Goal: Information Seeking & Learning: Compare options

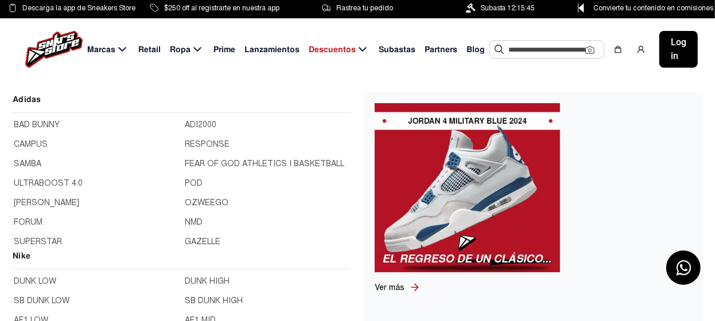
click at [100, 48] on span "Marcas" at bounding box center [101, 50] width 28 height 12
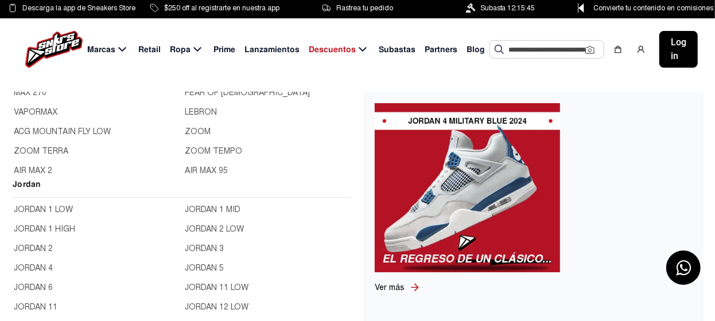
scroll to position [344, 0]
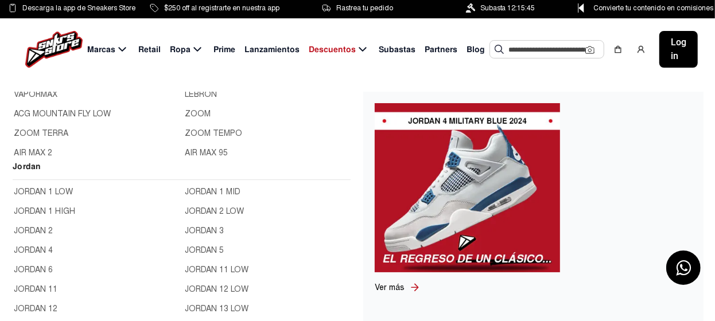
click at [56, 190] on link "JORDAN 1 LOW" at bounding box center [96, 192] width 165 height 13
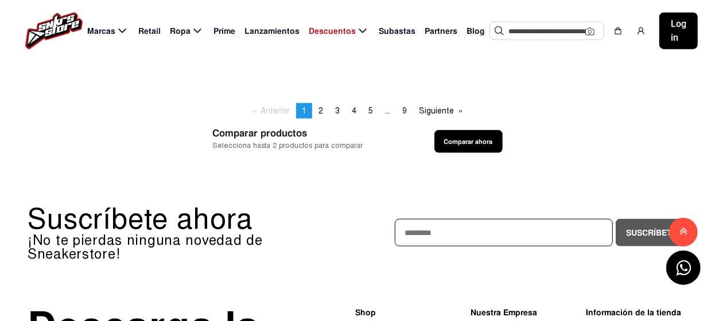
scroll to position [746, 0]
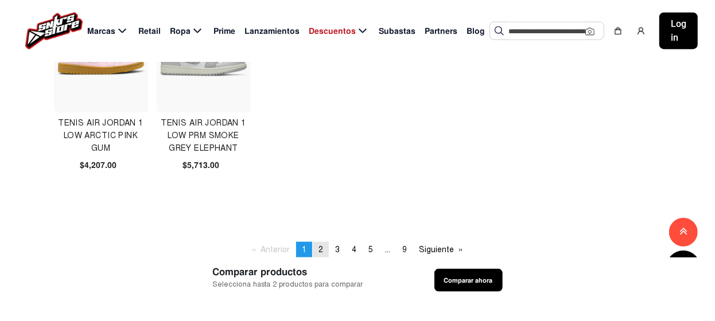
click at [319, 247] on span "2" at bounding box center [321, 250] width 5 height 10
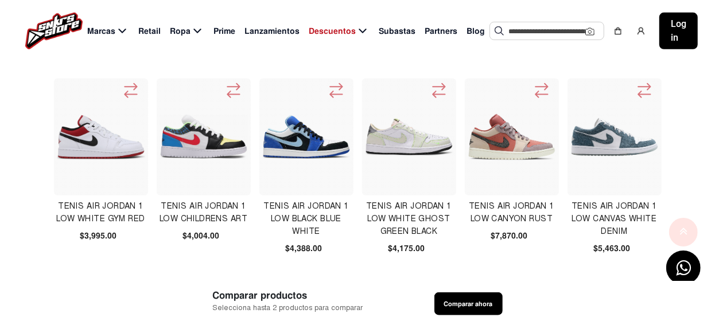
scroll to position [459, 0]
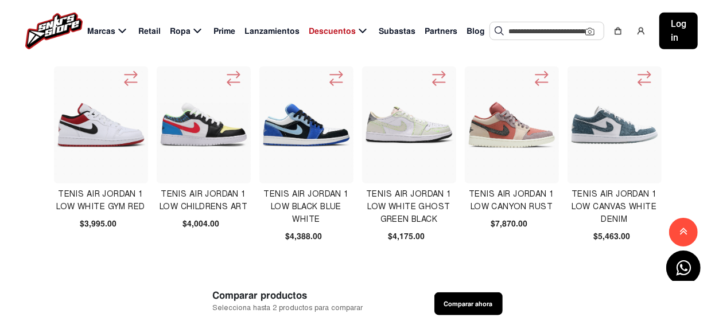
click at [518, 125] on img at bounding box center [512, 125] width 88 height 88
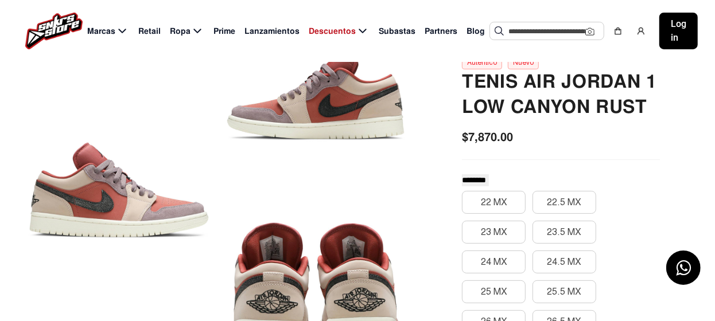
scroll to position [172, 0]
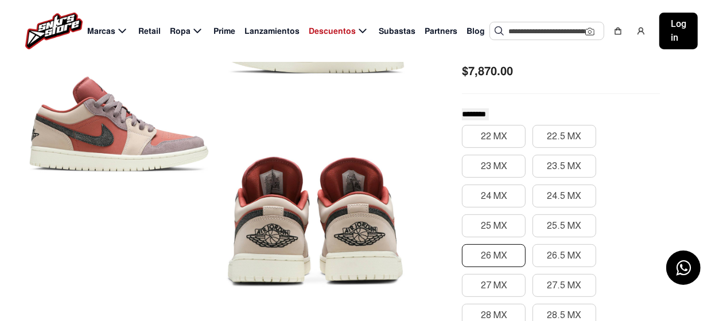
click at [496, 253] on button "26 MX" at bounding box center [494, 256] width 64 height 23
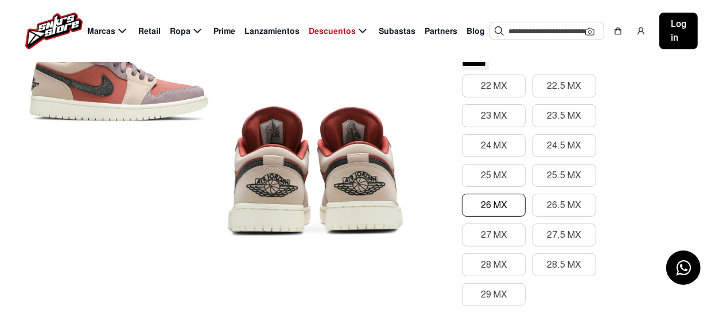
scroll to position [0, 0]
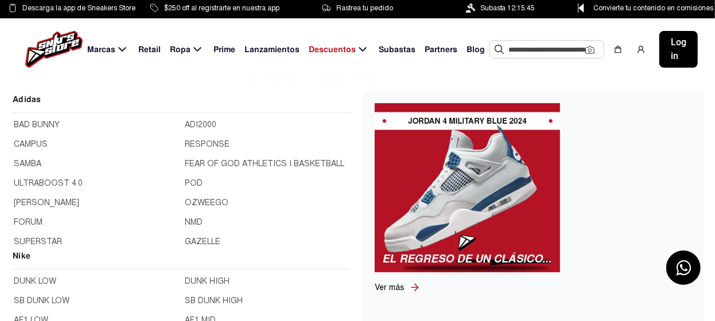
click at [103, 50] on span "Marcas" at bounding box center [101, 50] width 28 height 12
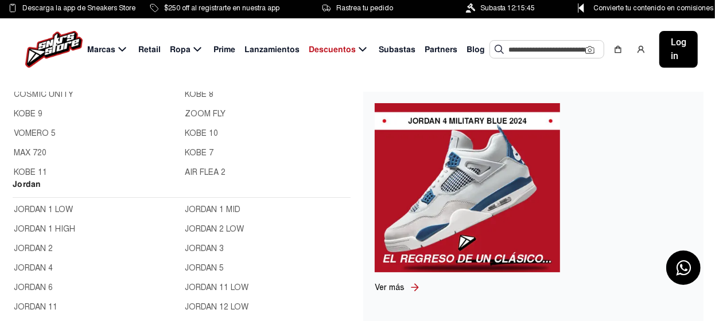
scroll to position [344, 0]
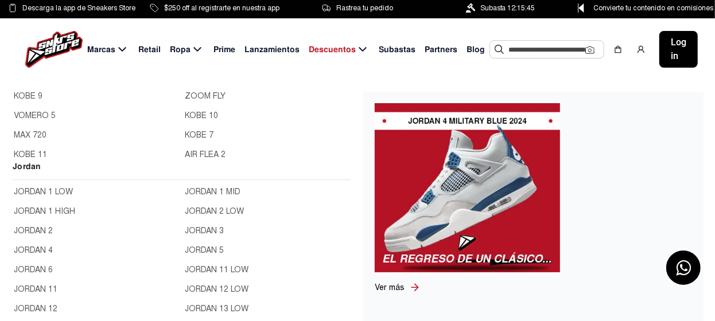
click at [36, 191] on link "JORDAN 1 LOW" at bounding box center [96, 192] width 165 height 13
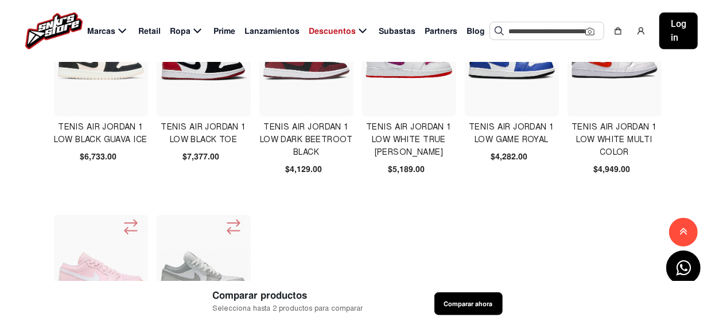
scroll to position [746, 0]
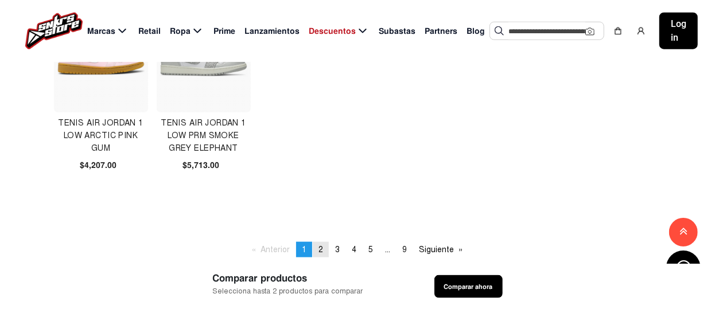
click at [320, 249] on span "2" at bounding box center [321, 250] width 5 height 10
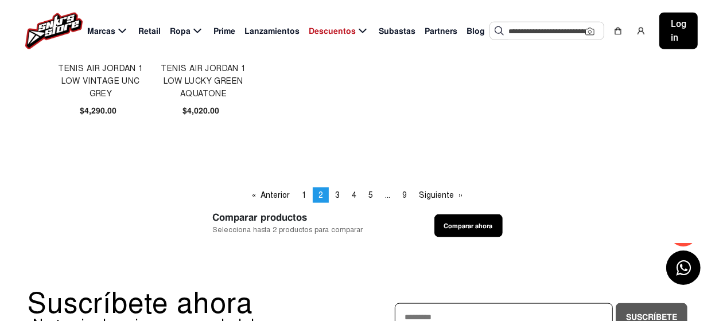
scroll to position [861, 0]
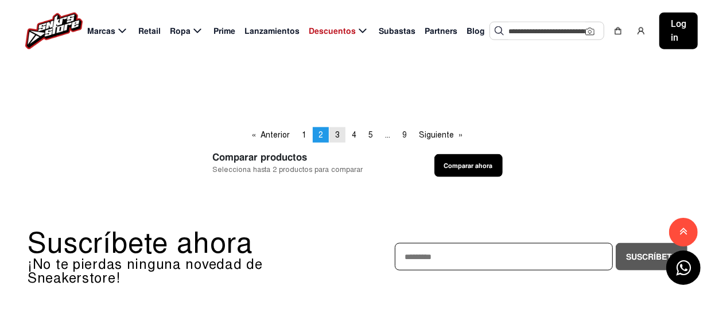
click at [336, 134] on span "3" at bounding box center [337, 135] width 5 height 10
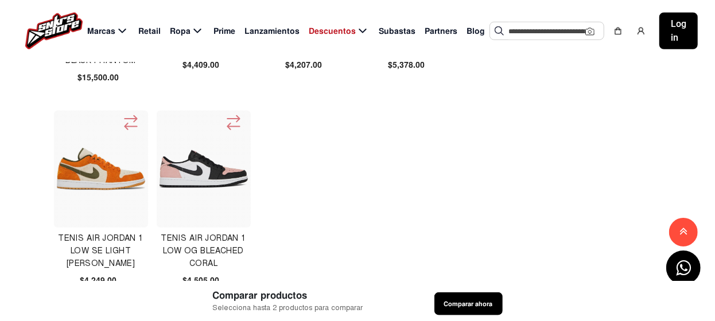
scroll to position [803, 0]
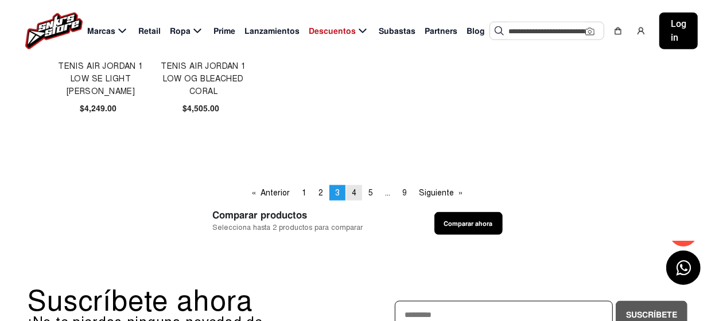
click at [348, 191] on link "page 4" at bounding box center [354, 192] width 16 height 15
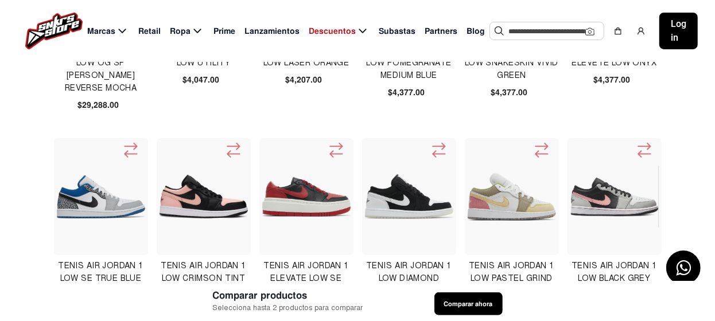
scroll to position [230, 0]
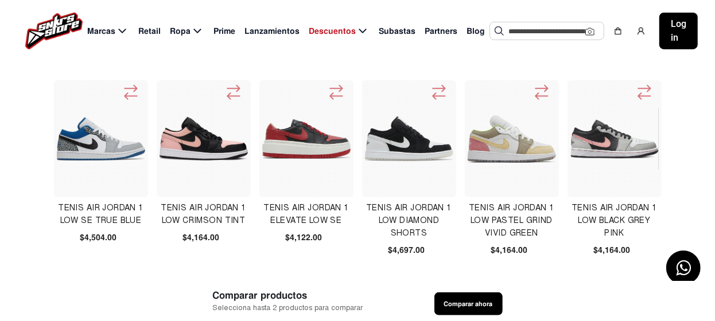
click at [394, 139] on img at bounding box center [409, 139] width 88 height 45
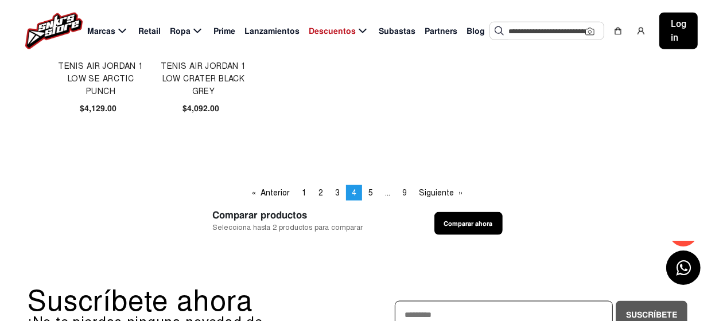
scroll to position [803, 0]
click at [370, 192] on span "5" at bounding box center [371, 193] width 5 height 10
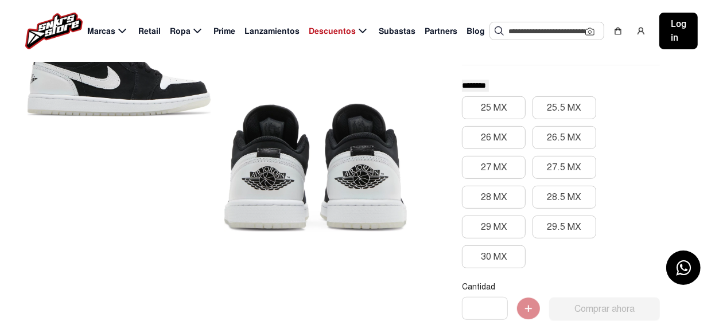
scroll to position [230, 0]
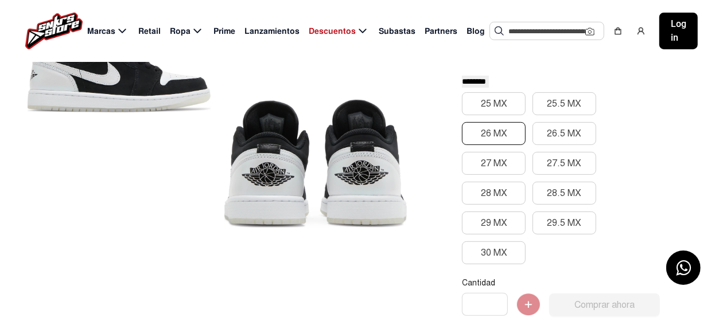
click at [499, 131] on button "26 MX" at bounding box center [494, 133] width 64 height 23
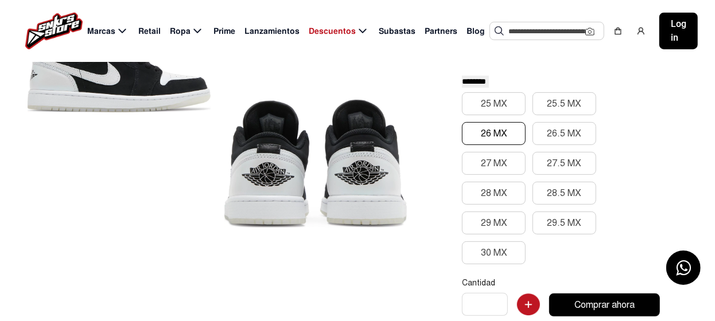
click at [292, 145] on div at bounding box center [315, 163] width 183 height 181
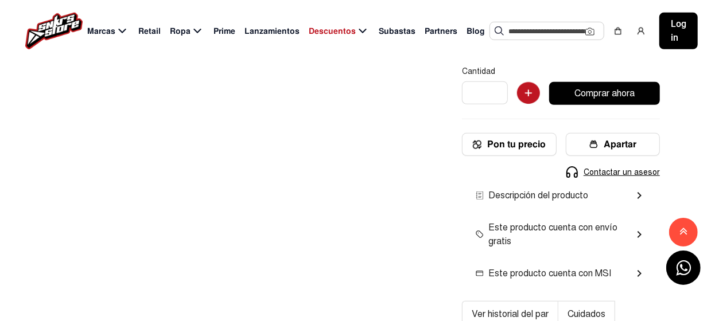
scroll to position [459, 0]
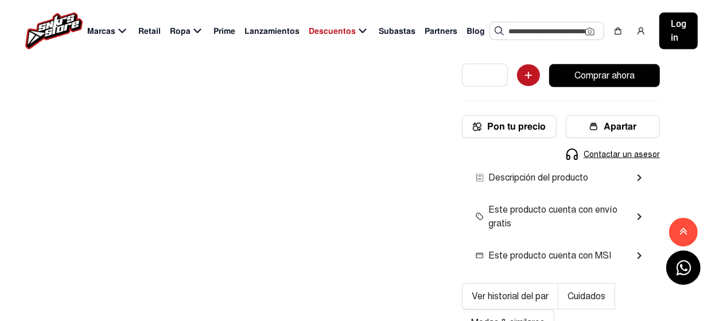
click at [642, 176] on mat-icon "chevron_right" at bounding box center [640, 178] width 14 height 14
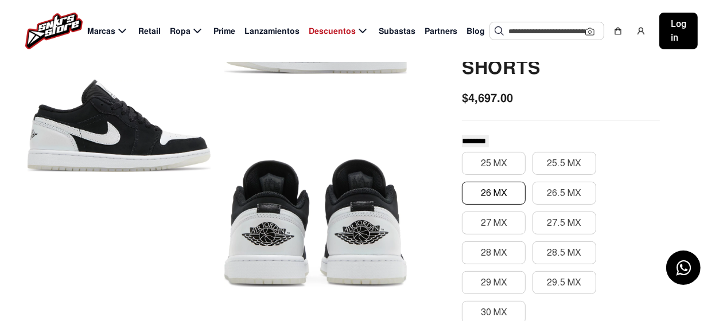
scroll to position [57, 0]
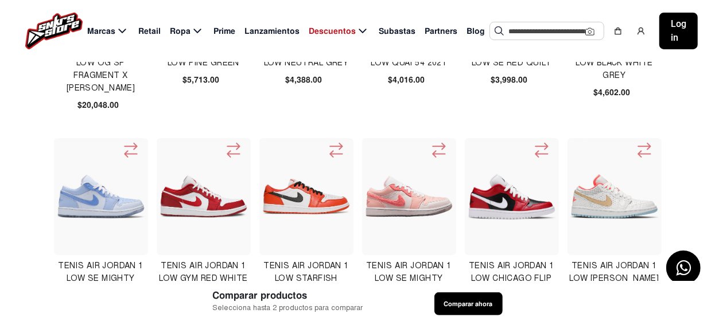
scroll to position [230, 0]
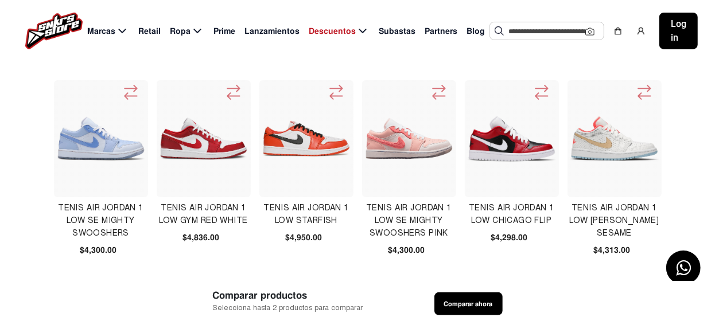
click at [514, 146] on img at bounding box center [512, 139] width 88 height 46
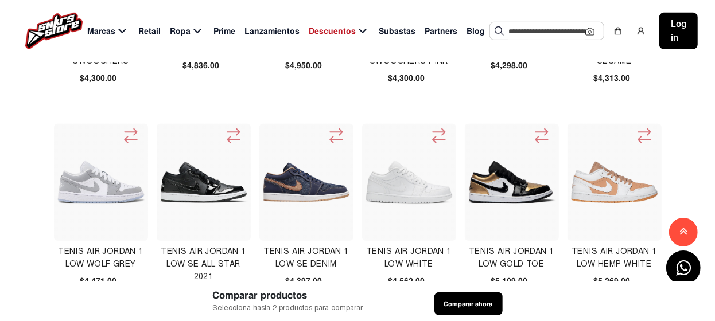
scroll to position [459, 0]
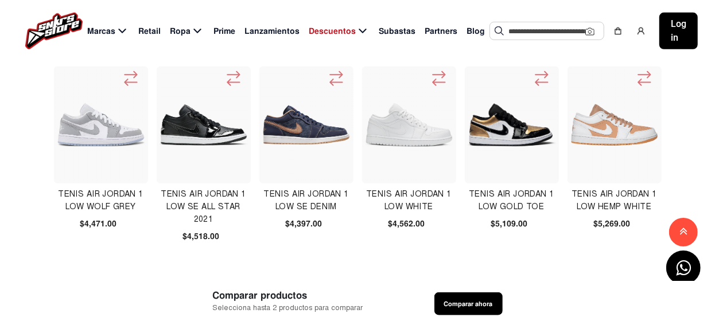
click at [189, 130] on img at bounding box center [204, 125] width 88 height 88
click at [512, 129] on img at bounding box center [512, 125] width 88 height 88
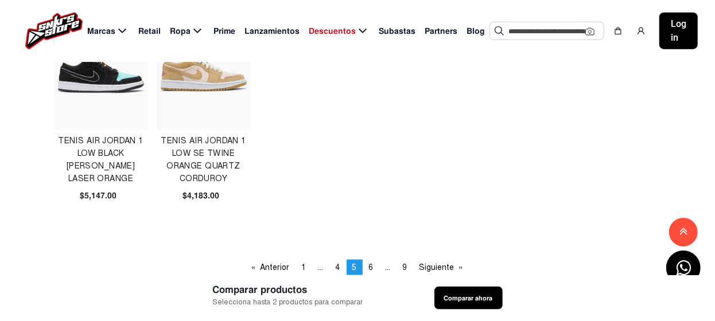
scroll to position [746, 0]
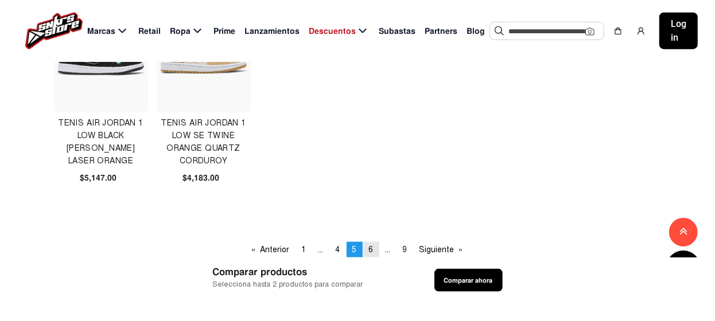
click at [371, 248] on span "6" at bounding box center [371, 250] width 5 height 10
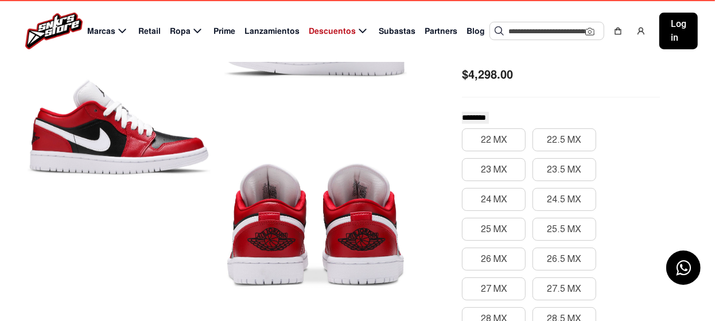
scroll to position [172, 0]
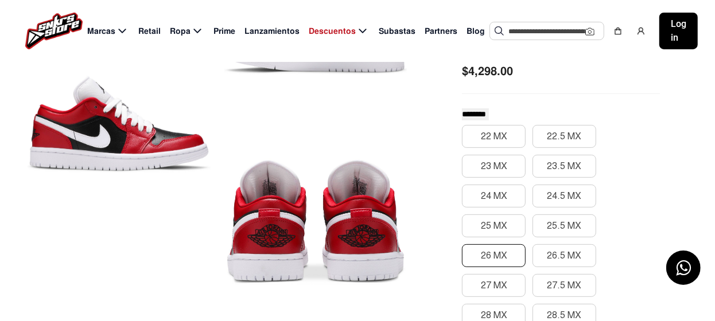
click at [488, 251] on button "26 MX" at bounding box center [494, 256] width 64 height 23
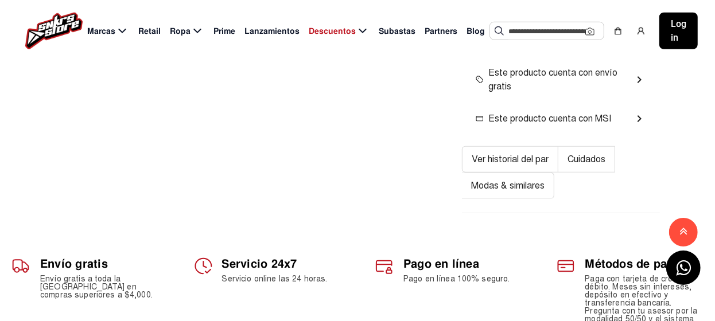
scroll to position [287, 0]
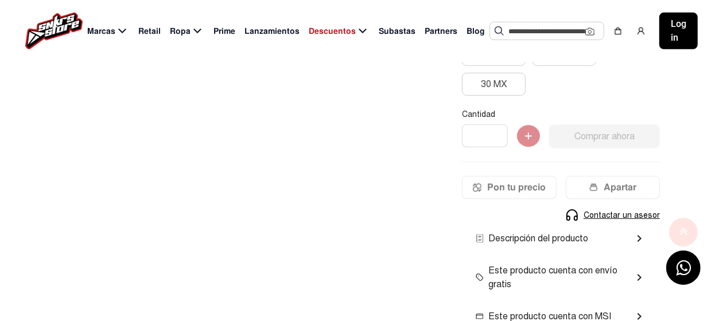
scroll to position [516, 0]
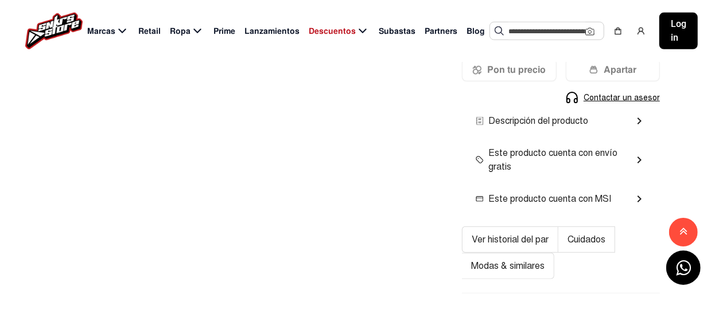
click at [639, 121] on mat-icon "chevron_right" at bounding box center [640, 121] width 14 height 14
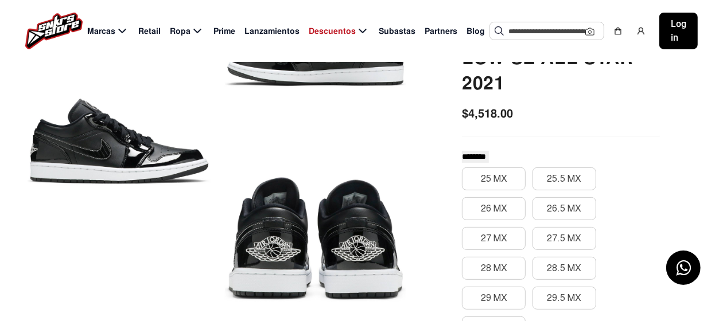
scroll to position [172, 0]
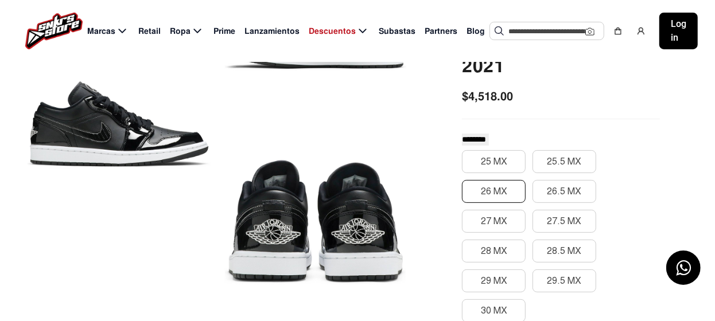
click at [503, 192] on button "26 MX" at bounding box center [494, 191] width 64 height 23
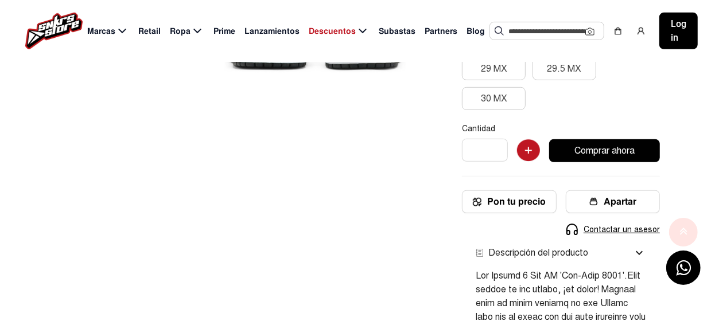
scroll to position [402, 0]
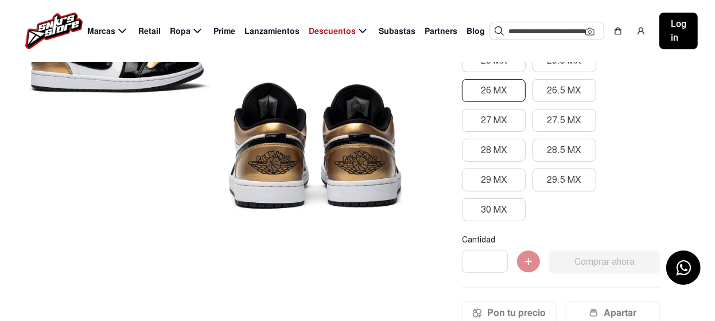
scroll to position [230, 0]
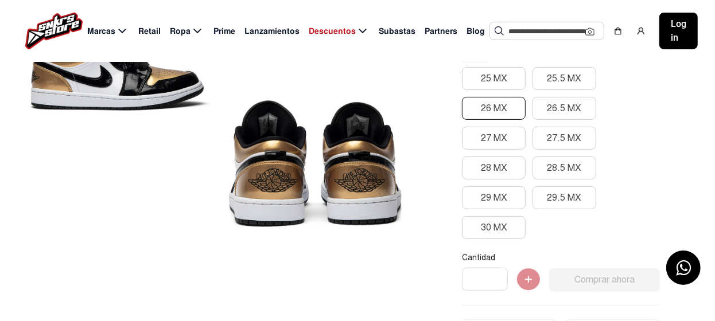
click at [499, 108] on button "26 MX" at bounding box center [494, 108] width 64 height 23
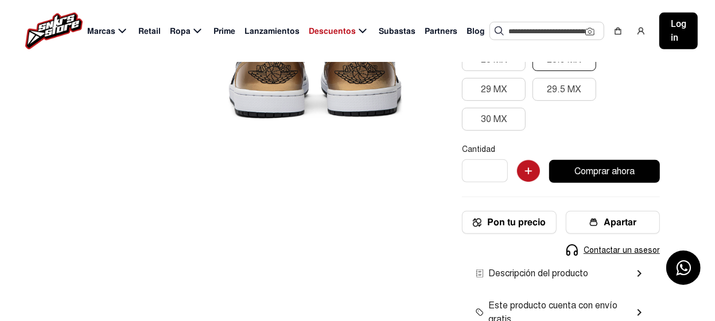
scroll to position [459, 0]
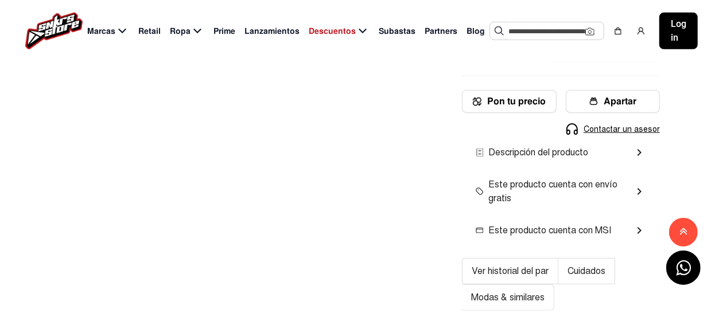
click at [643, 149] on mat-icon "chevron_right" at bounding box center [640, 153] width 14 height 14
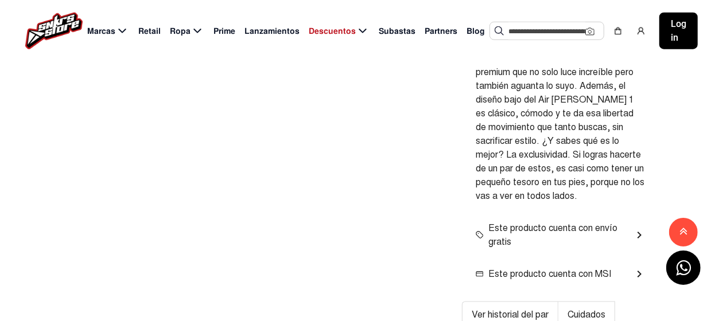
scroll to position [861, 0]
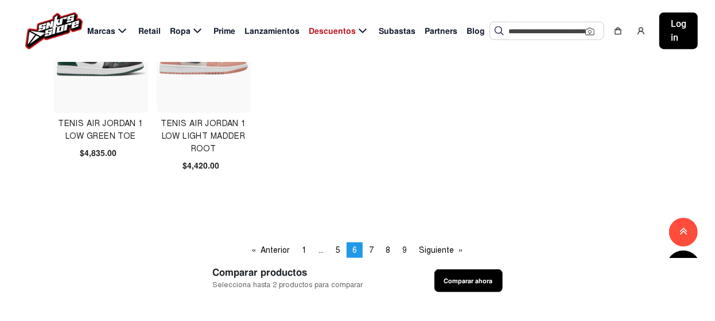
scroll to position [746, 0]
click at [373, 249] on span "7" at bounding box center [371, 250] width 5 height 10
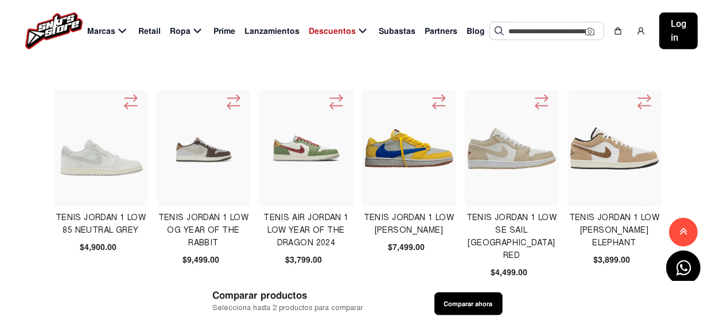
scroll to position [459, 0]
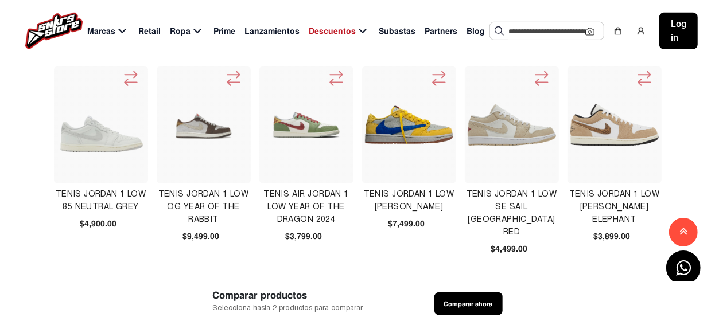
click at [403, 124] on img at bounding box center [409, 125] width 88 height 88
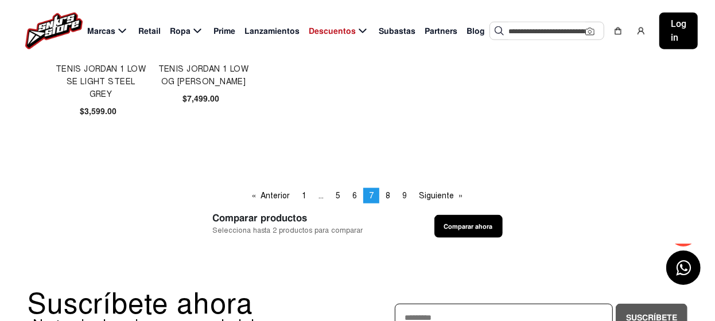
scroll to position [803, 0]
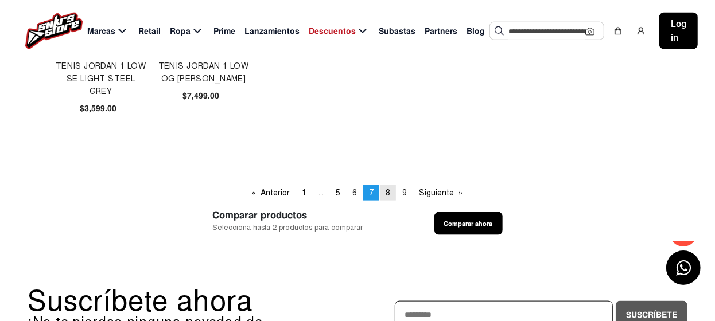
click at [387, 192] on span "8" at bounding box center [388, 193] width 5 height 10
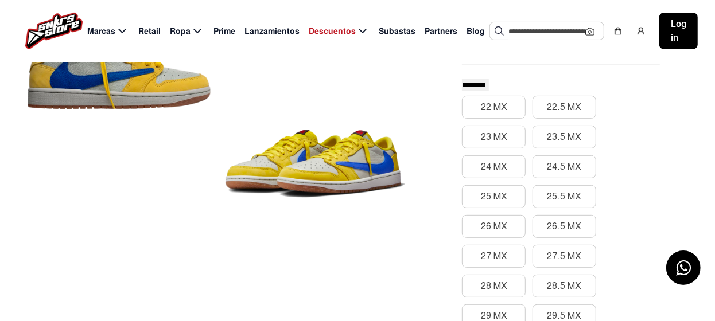
scroll to position [230, 0]
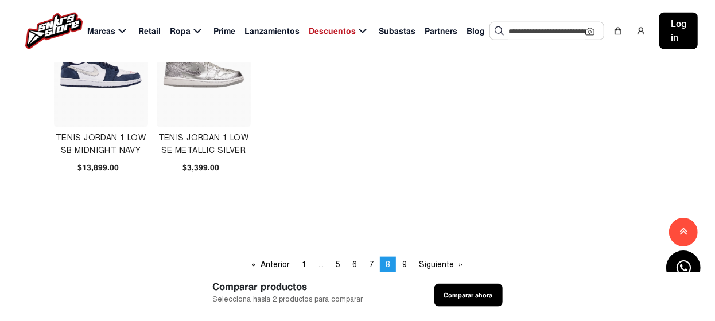
scroll to position [746, 0]
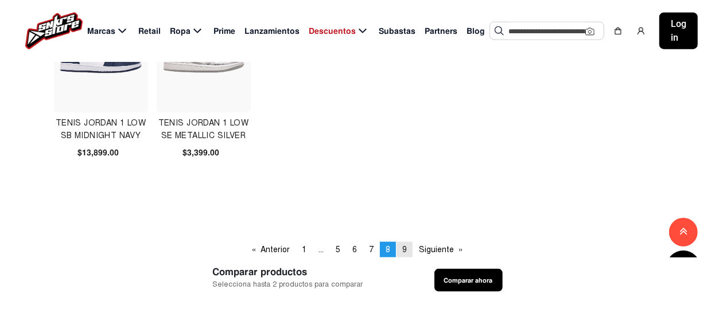
click at [406, 249] on span "9" at bounding box center [404, 250] width 5 height 10
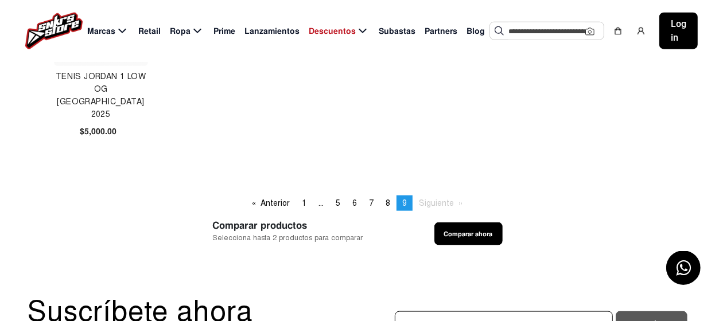
scroll to position [803, 0]
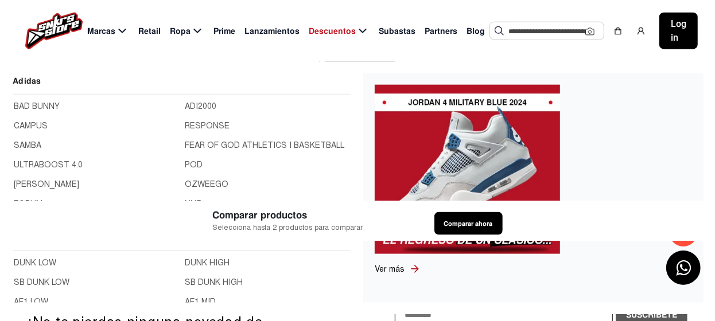
click at [102, 31] on span "Marcas" at bounding box center [101, 31] width 28 height 12
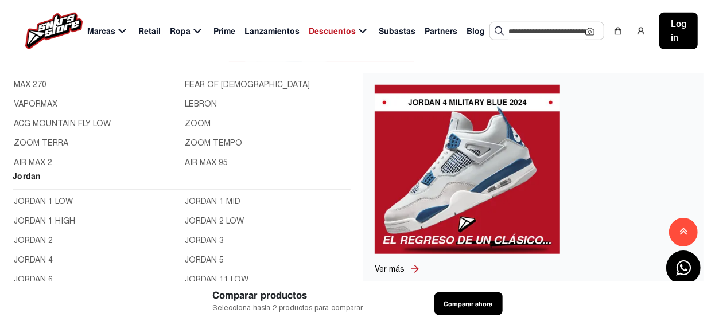
scroll to position [328, 0]
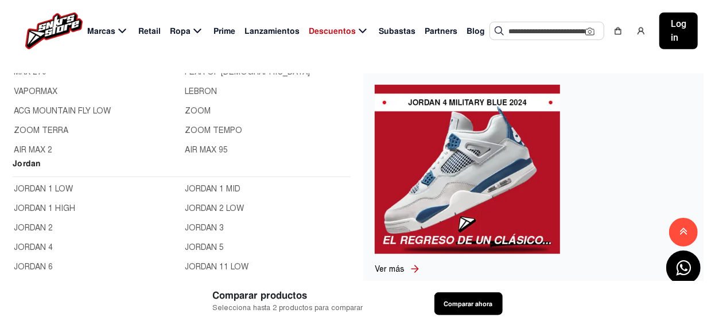
click at [33, 208] on link "JORDAN 1 HIGH" at bounding box center [96, 209] width 165 height 13
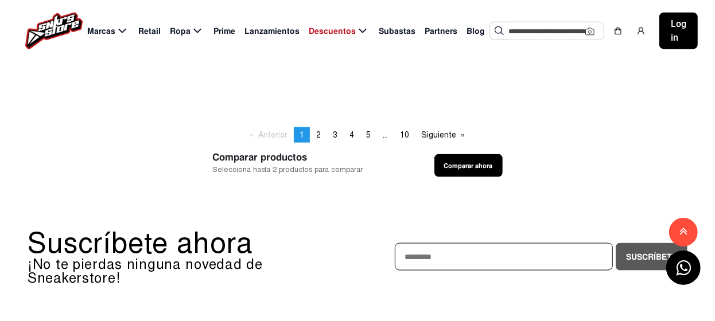
scroll to position [746, 0]
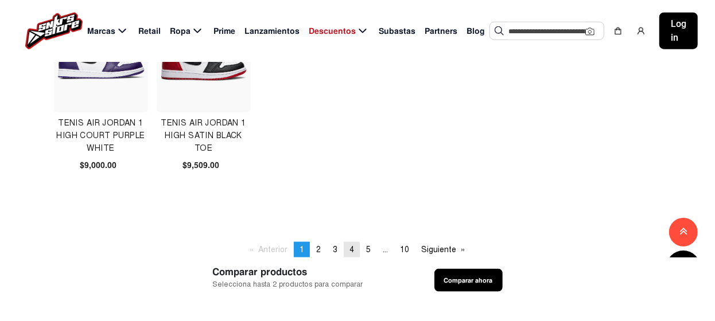
click at [350, 249] on span "4" at bounding box center [352, 250] width 5 height 10
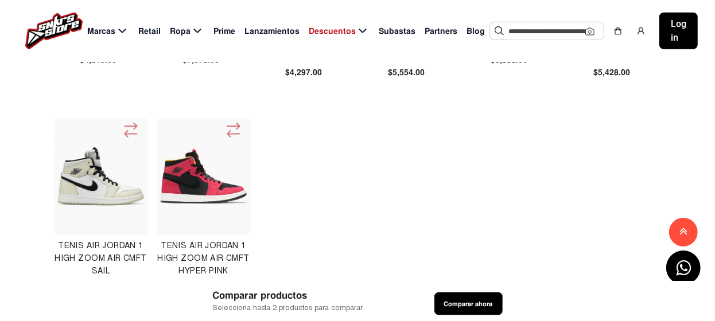
scroll to position [689, 0]
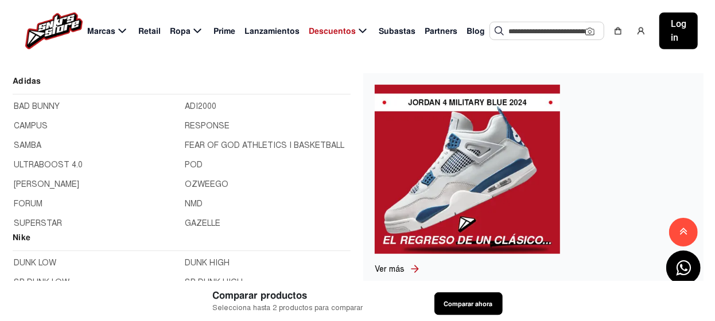
click at [104, 32] on span "Marcas" at bounding box center [101, 31] width 28 height 12
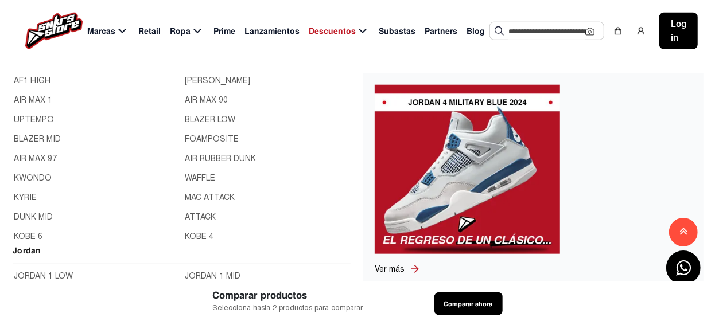
scroll to position [344, 0]
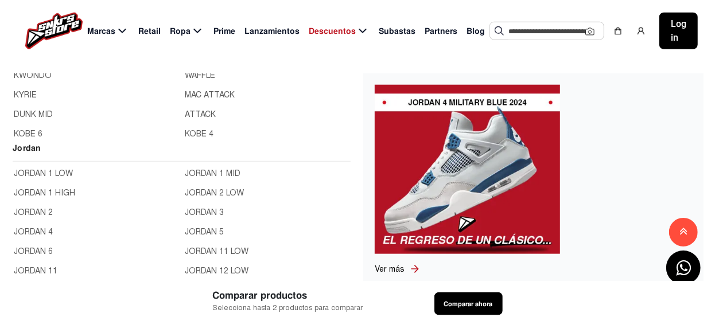
click at [41, 211] on link "JORDAN 2" at bounding box center [96, 213] width 165 height 13
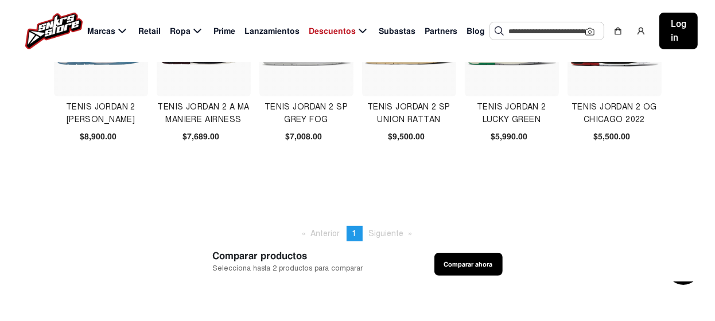
scroll to position [172, 0]
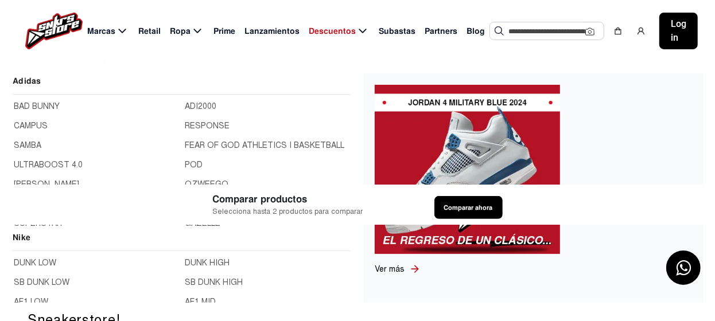
click at [108, 31] on span "Marcas" at bounding box center [101, 31] width 28 height 12
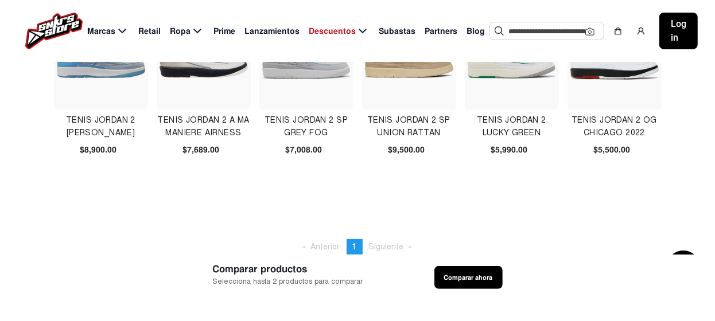
scroll to position [0, 0]
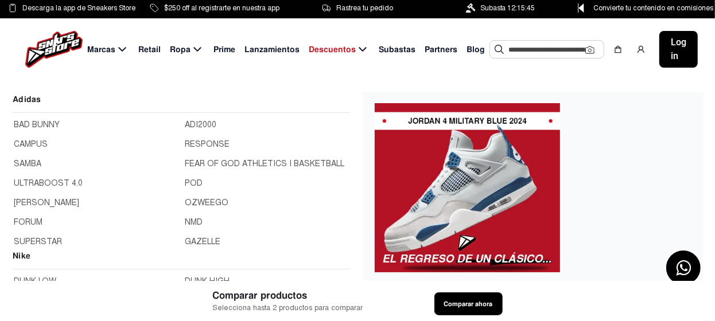
click at [105, 50] on span "Marcas" at bounding box center [101, 50] width 28 height 12
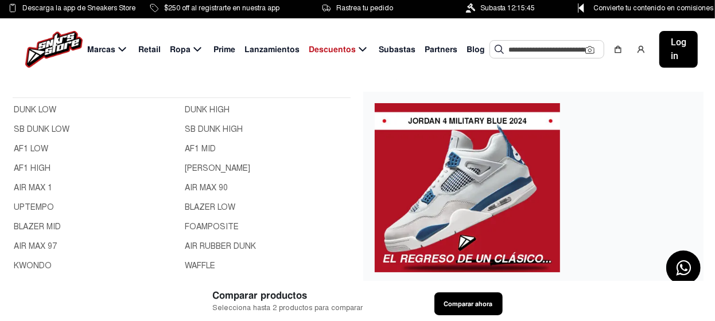
scroll to position [344, 0]
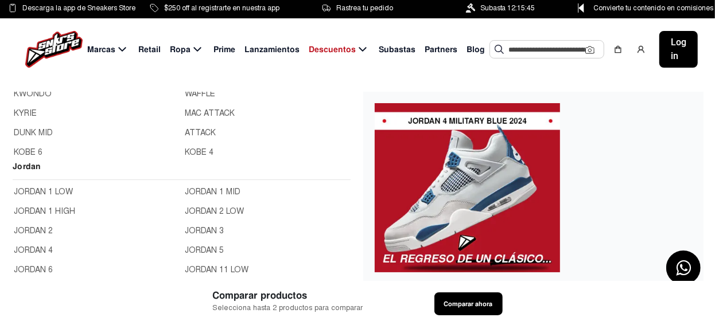
click at [34, 247] on link "JORDAN 4" at bounding box center [96, 251] width 165 height 13
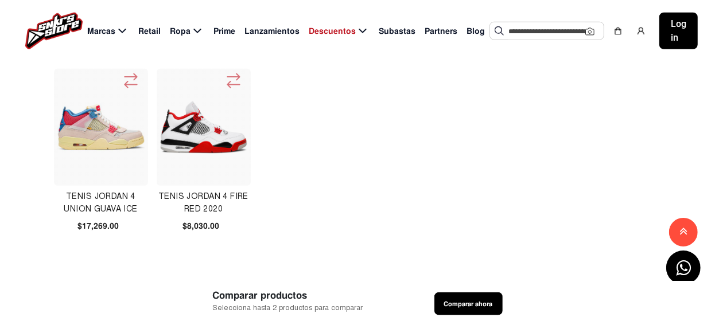
scroll to position [803, 0]
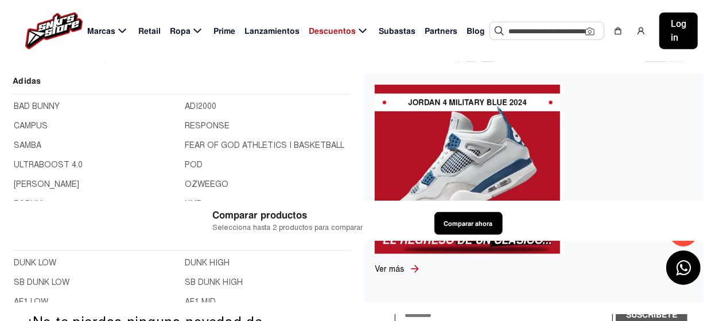
click at [97, 33] on span "Marcas" at bounding box center [101, 31] width 28 height 12
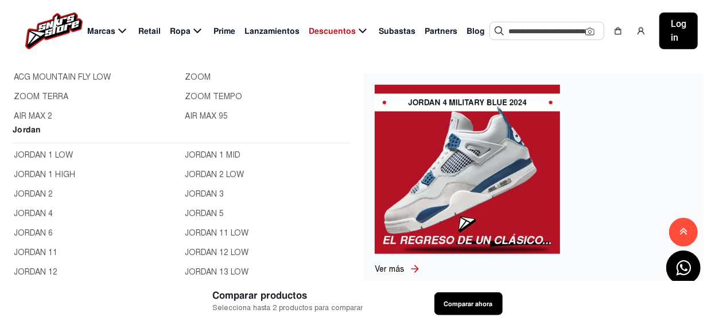
scroll to position [370, 0]
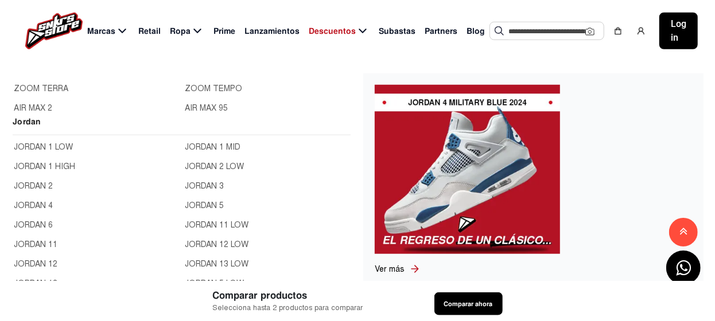
click at [36, 223] on link "JORDAN 6" at bounding box center [96, 225] width 165 height 13
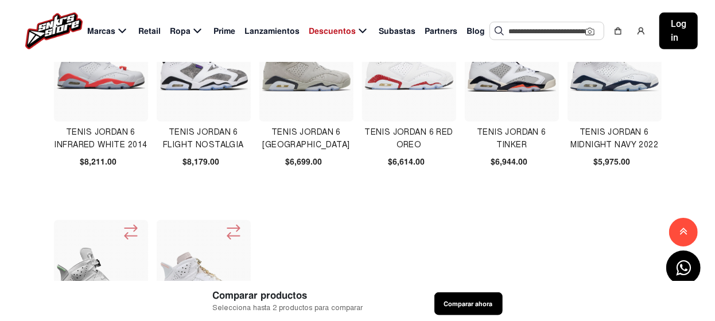
scroll to position [689, 0]
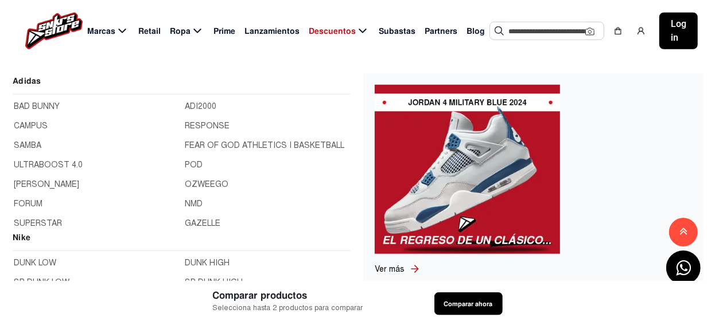
click at [100, 33] on span "Marcas" at bounding box center [101, 31] width 28 height 12
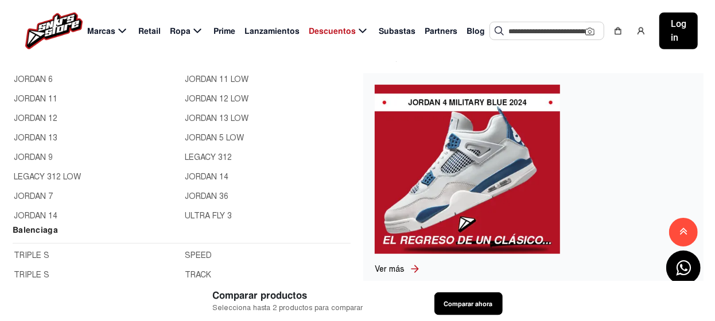
scroll to position [459, 0]
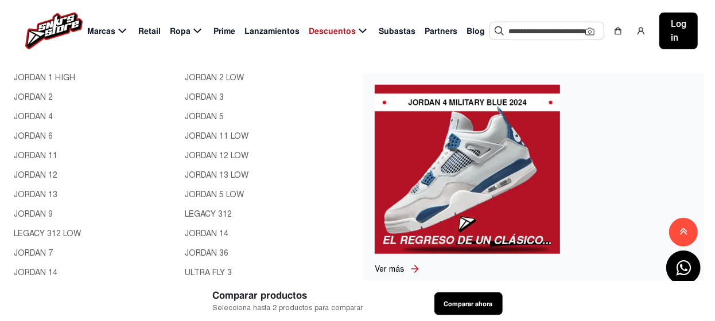
click at [51, 155] on link "JORDAN 11" at bounding box center [96, 156] width 165 height 13
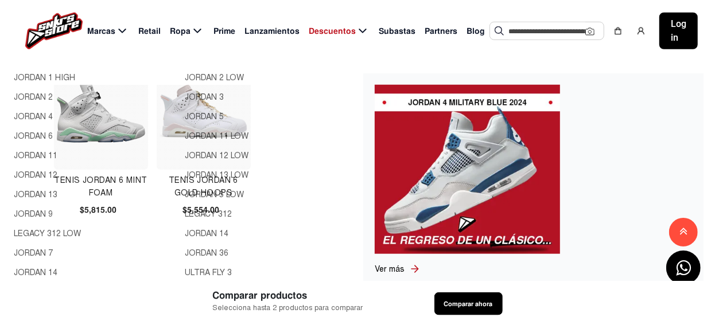
click at [51, 155] on link "JORDAN 11" at bounding box center [96, 156] width 165 height 13
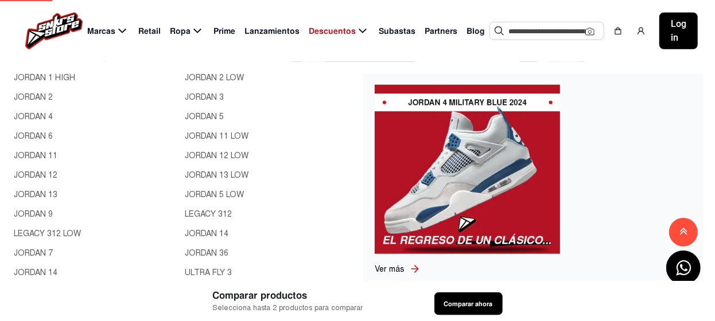
scroll to position [388, 0]
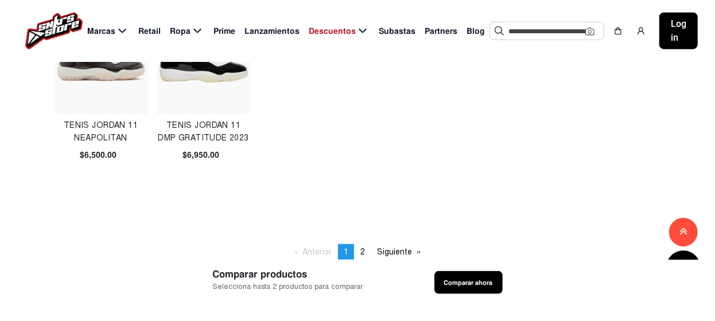
scroll to position [746, 0]
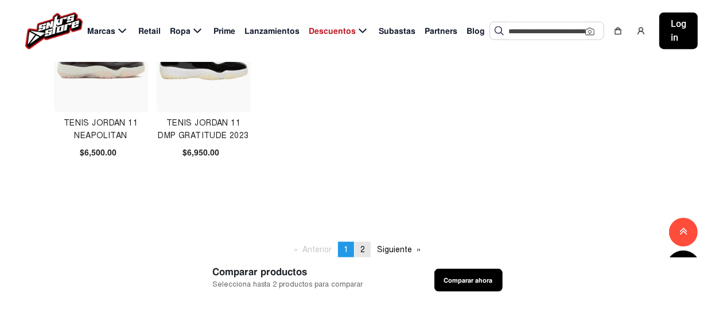
click at [360, 249] on span "2" at bounding box center [362, 250] width 5 height 10
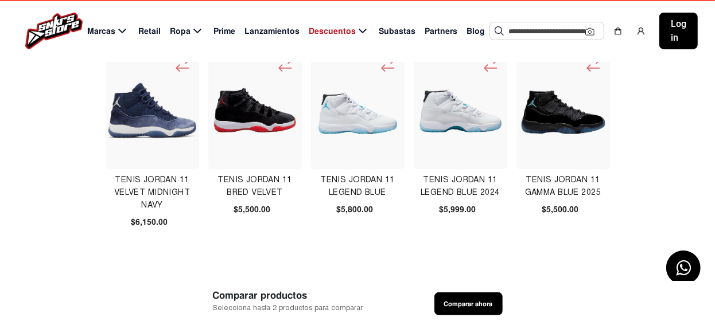
scroll to position [115, 0]
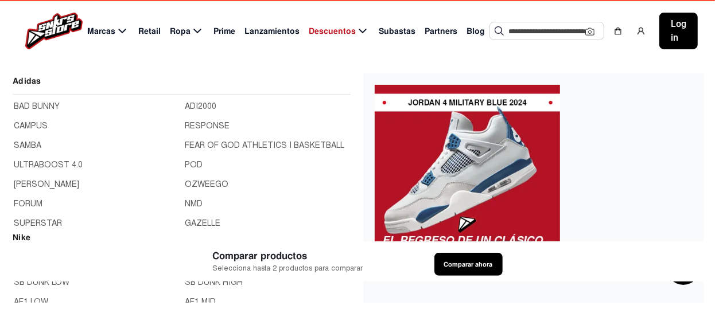
click at [102, 32] on span "Marcas" at bounding box center [101, 31] width 28 height 12
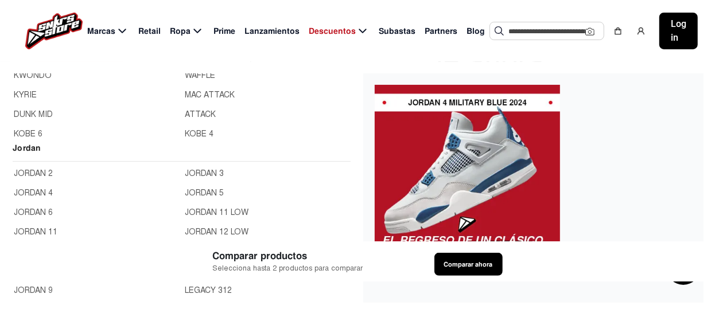
scroll to position [57, 0]
click at [49, 213] on link "JORDAN 11" at bounding box center [96, 214] width 165 height 13
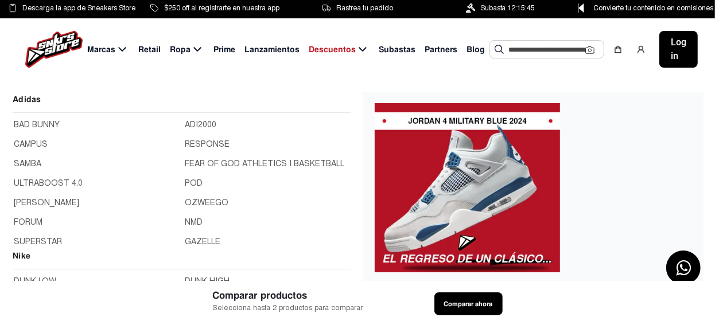
click at [109, 51] on span "Marcas" at bounding box center [101, 50] width 28 height 12
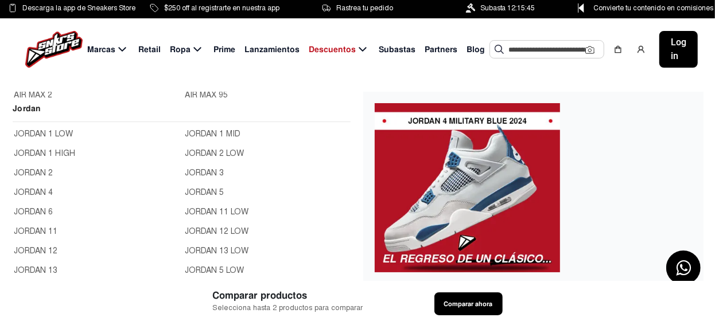
scroll to position [57, 0]
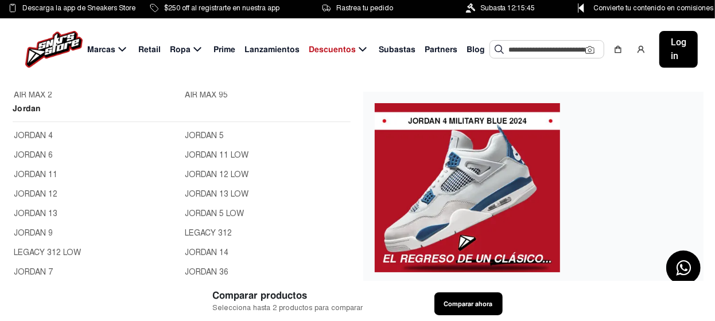
click at [38, 192] on link "JORDAN 12" at bounding box center [96, 194] width 165 height 13
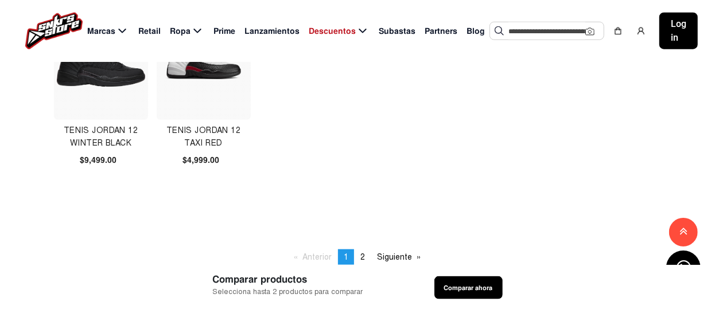
scroll to position [803, 0]
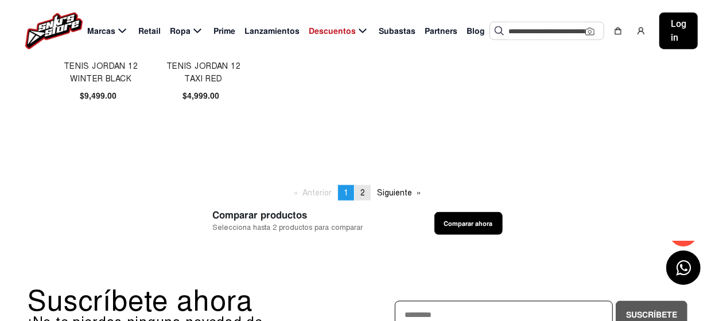
click at [362, 190] on span "2" at bounding box center [362, 193] width 5 height 10
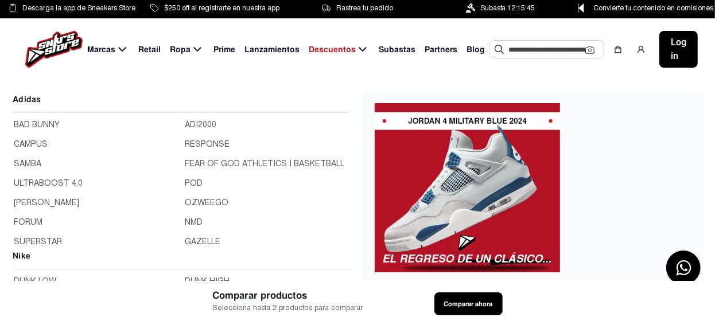
click at [106, 50] on span "Marcas" at bounding box center [101, 50] width 28 height 12
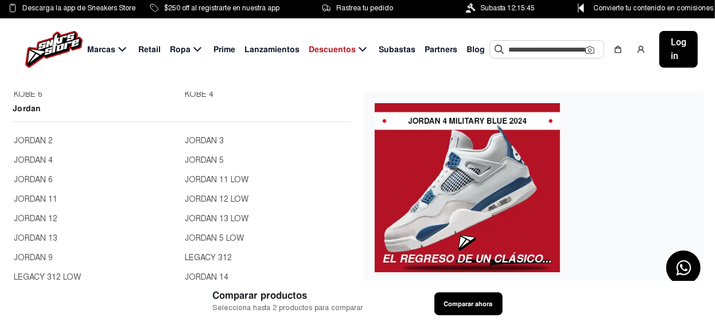
scroll to position [57, 0]
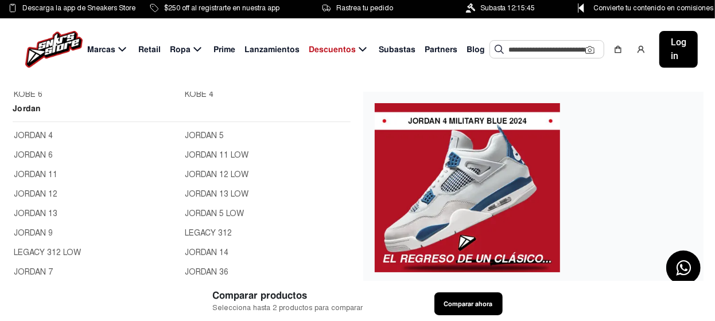
click at [50, 213] on link "JORDAN 13" at bounding box center [96, 214] width 165 height 13
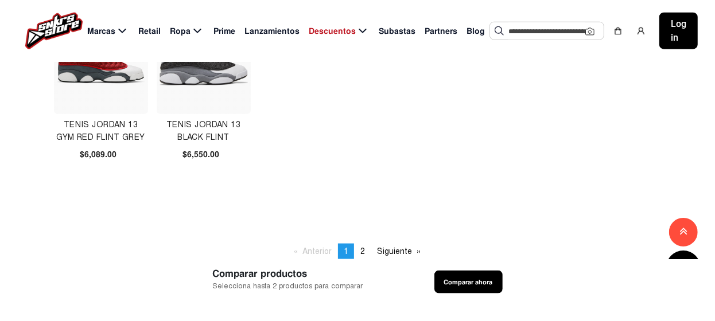
scroll to position [861, 0]
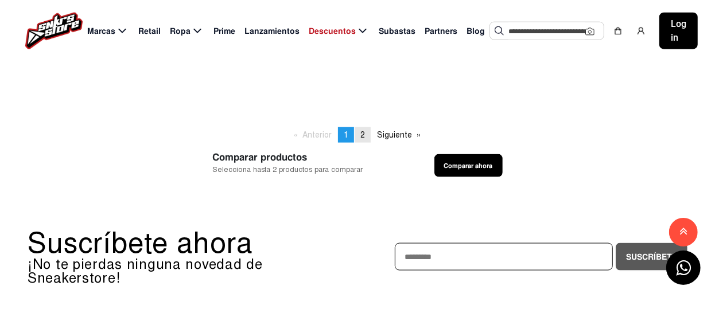
click at [366, 132] on link "page 2" at bounding box center [363, 134] width 16 height 15
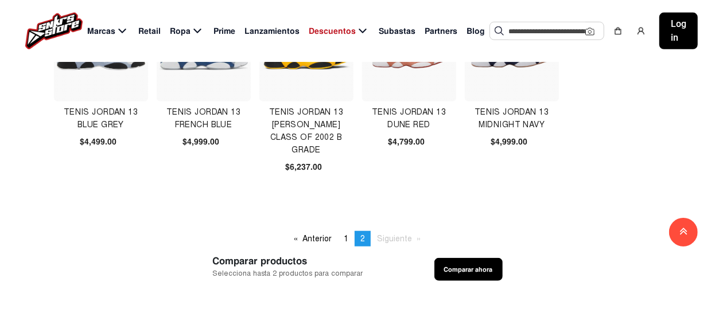
scroll to position [516, 0]
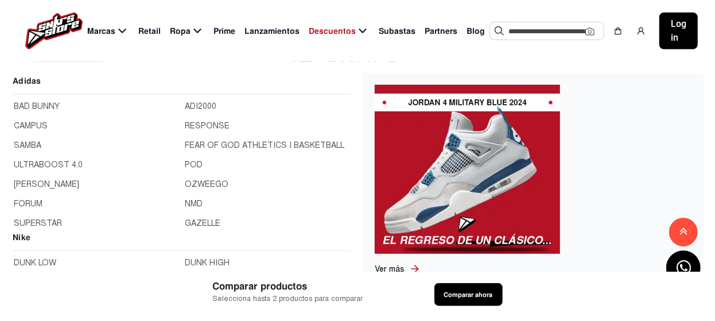
click at [103, 33] on span "Marcas" at bounding box center [101, 31] width 28 height 12
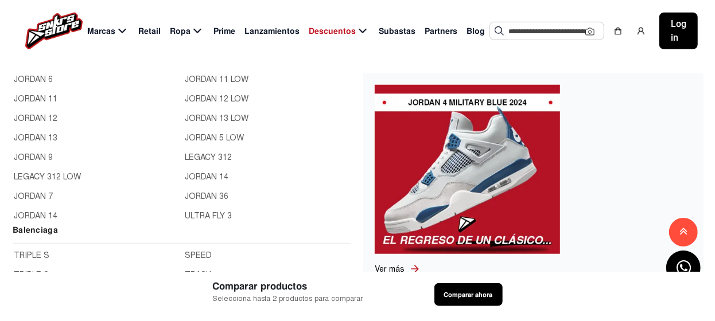
click at [42, 156] on link "JORDAN 9" at bounding box center [96, 158] width 165 height 13
